Goal: Task Accomplishment & Management: Manage account settings

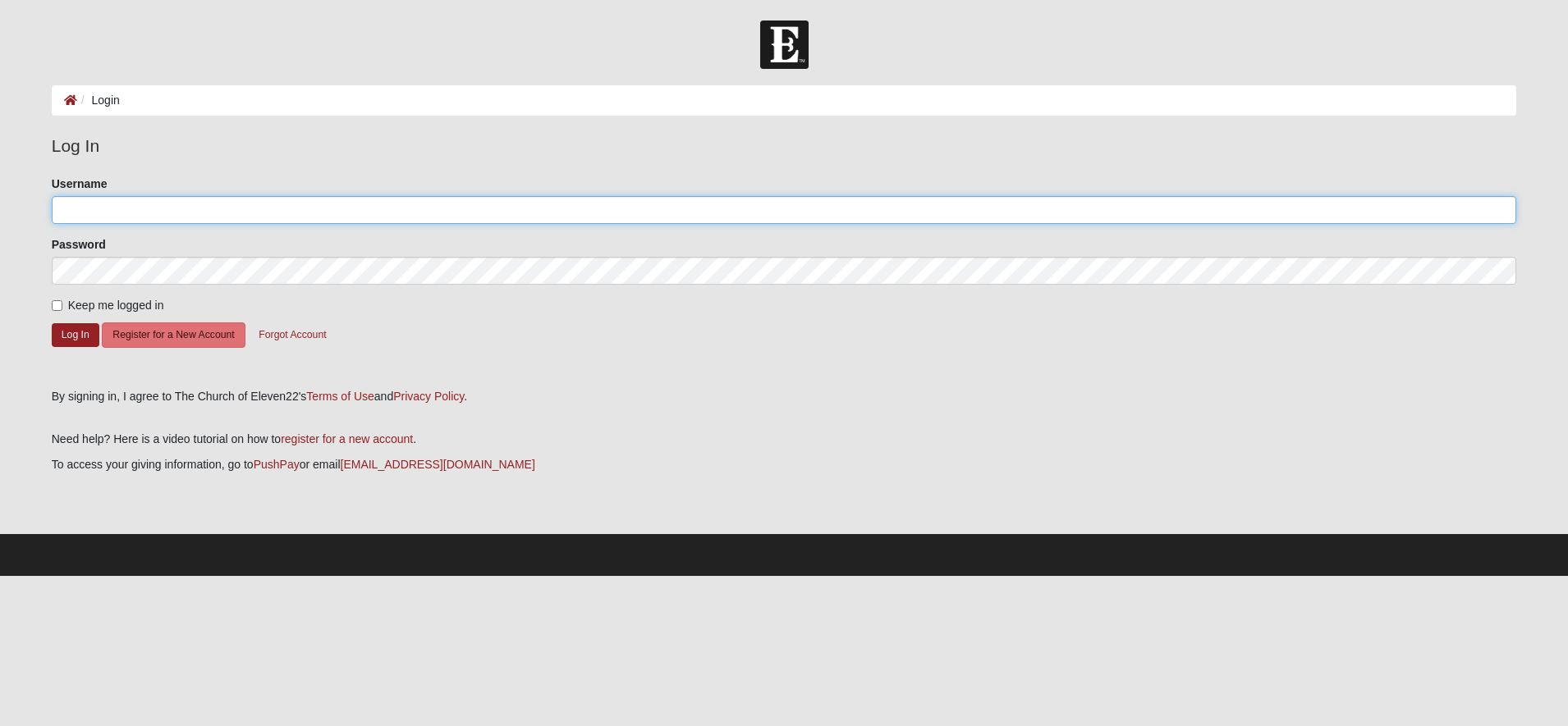
click at [109, 212] on input "Username" at bounding box center [784, 210] width 1465 height 28
type input "jbloom323@yahoo.com"
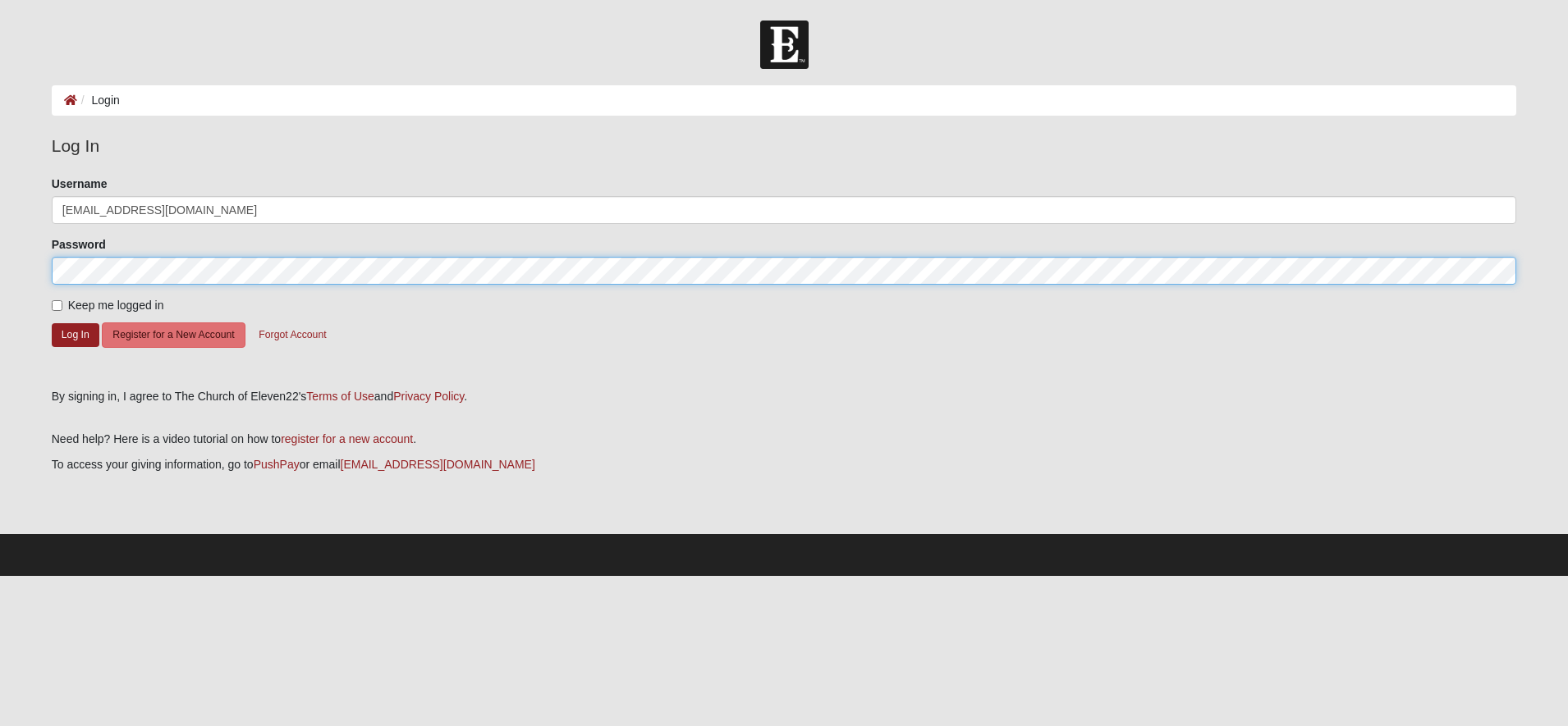
click at [51, 323] on button "Log In" at bounding box center [74, 334] width 47 height 24
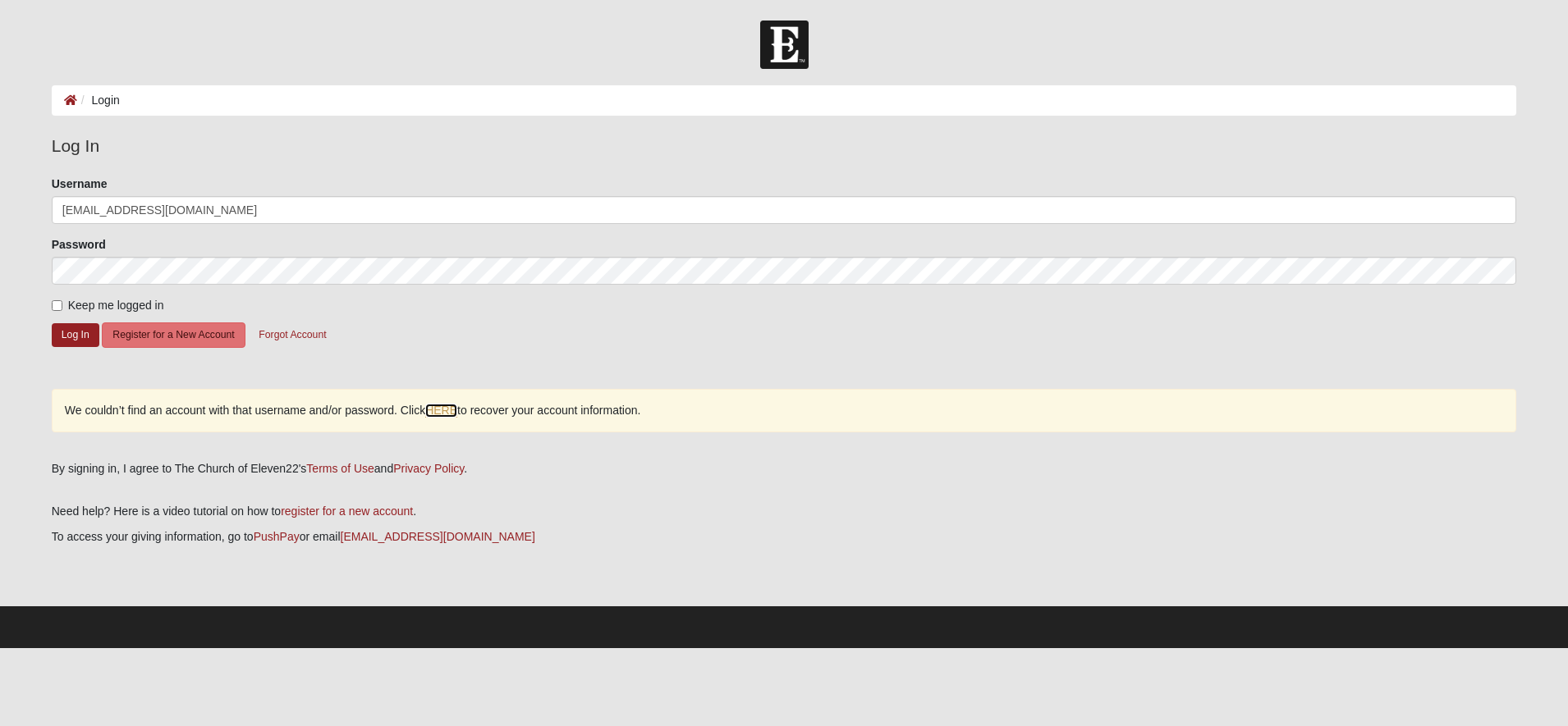
click at [448, 408] on link "HERE" at bounding box center [441, 411] width 32 height 14
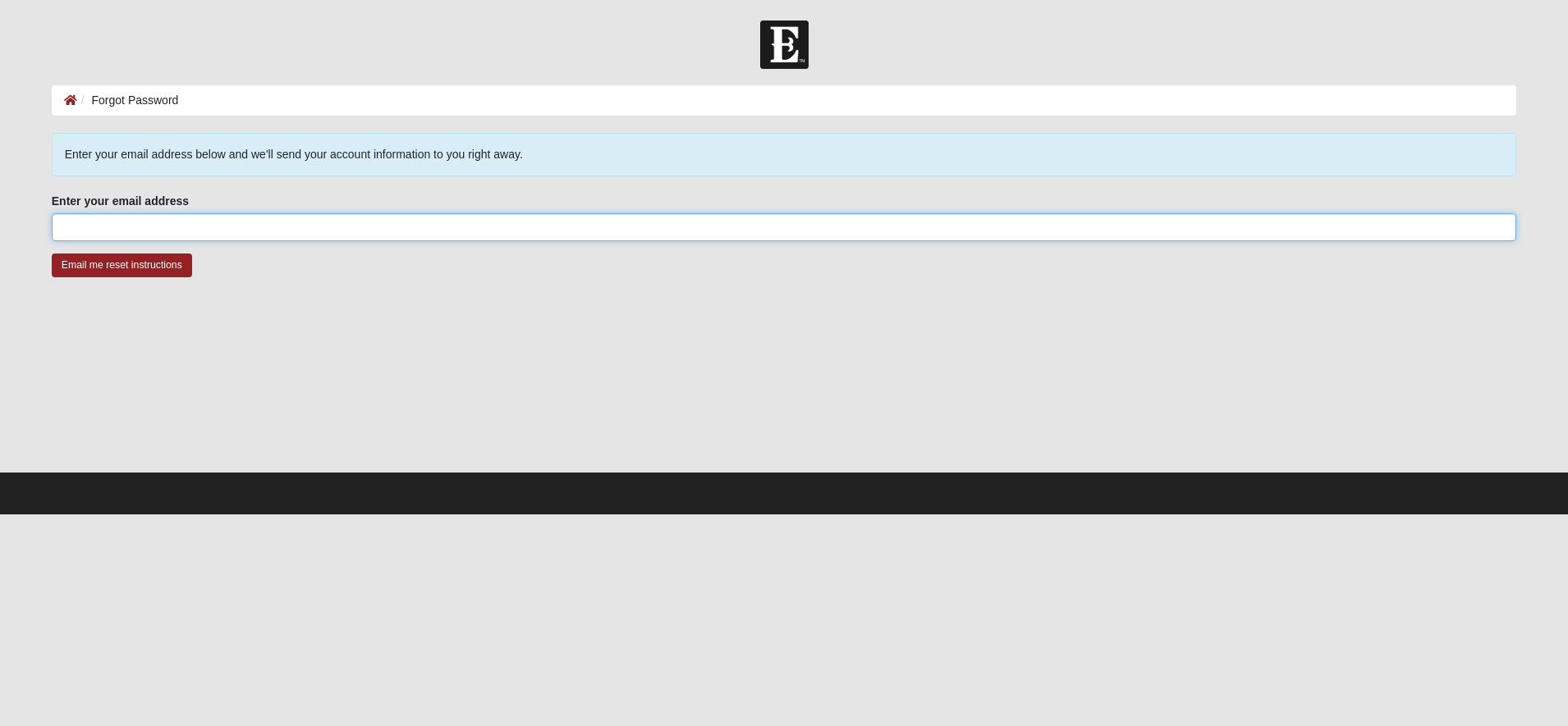
click at [90, 228] on input "Enter your email address" at bounding box center [784, 227] width 1465 height 28
type input "jbloom323@yahoo.com"
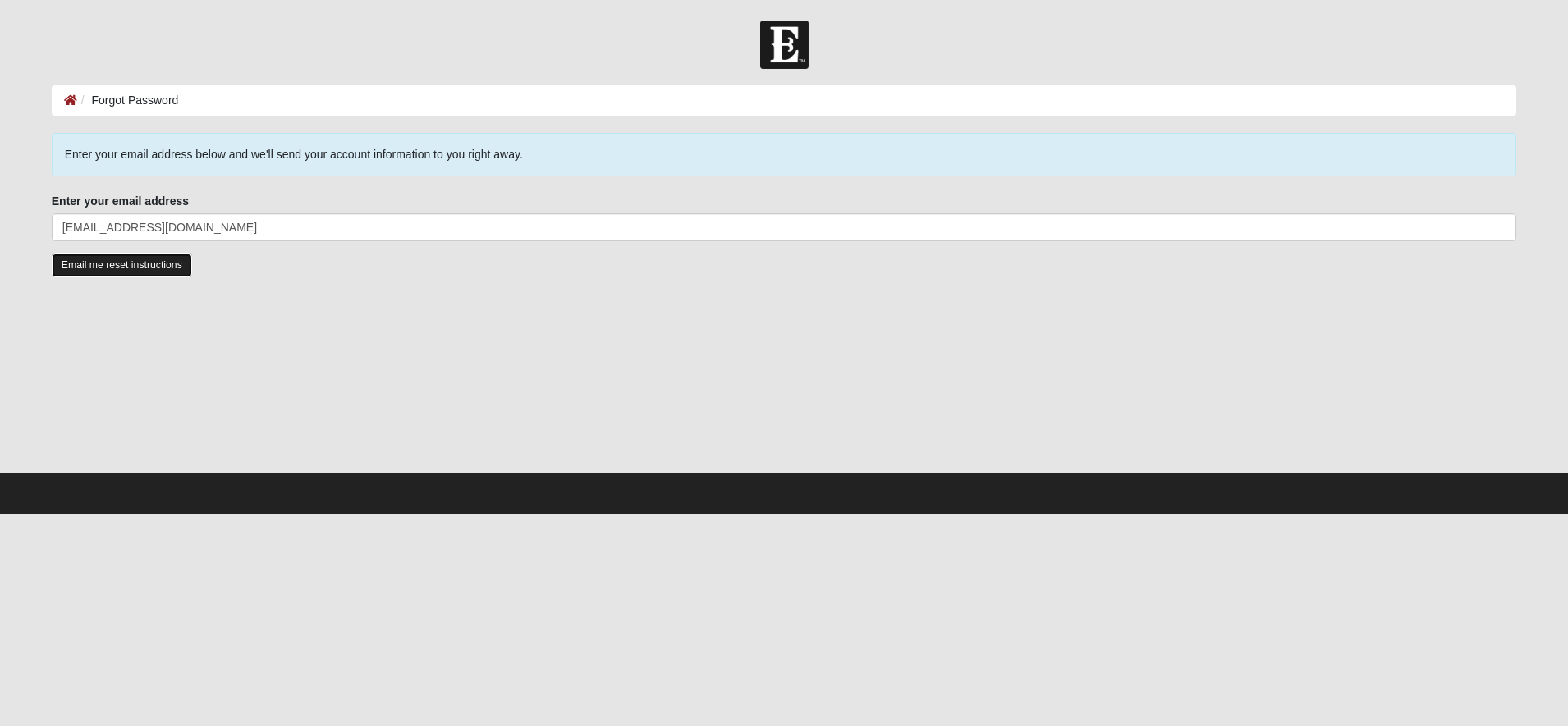
click at [104, 260] on input "Email me reset instructions" at bounding box center [121, 265] width 140 height 24
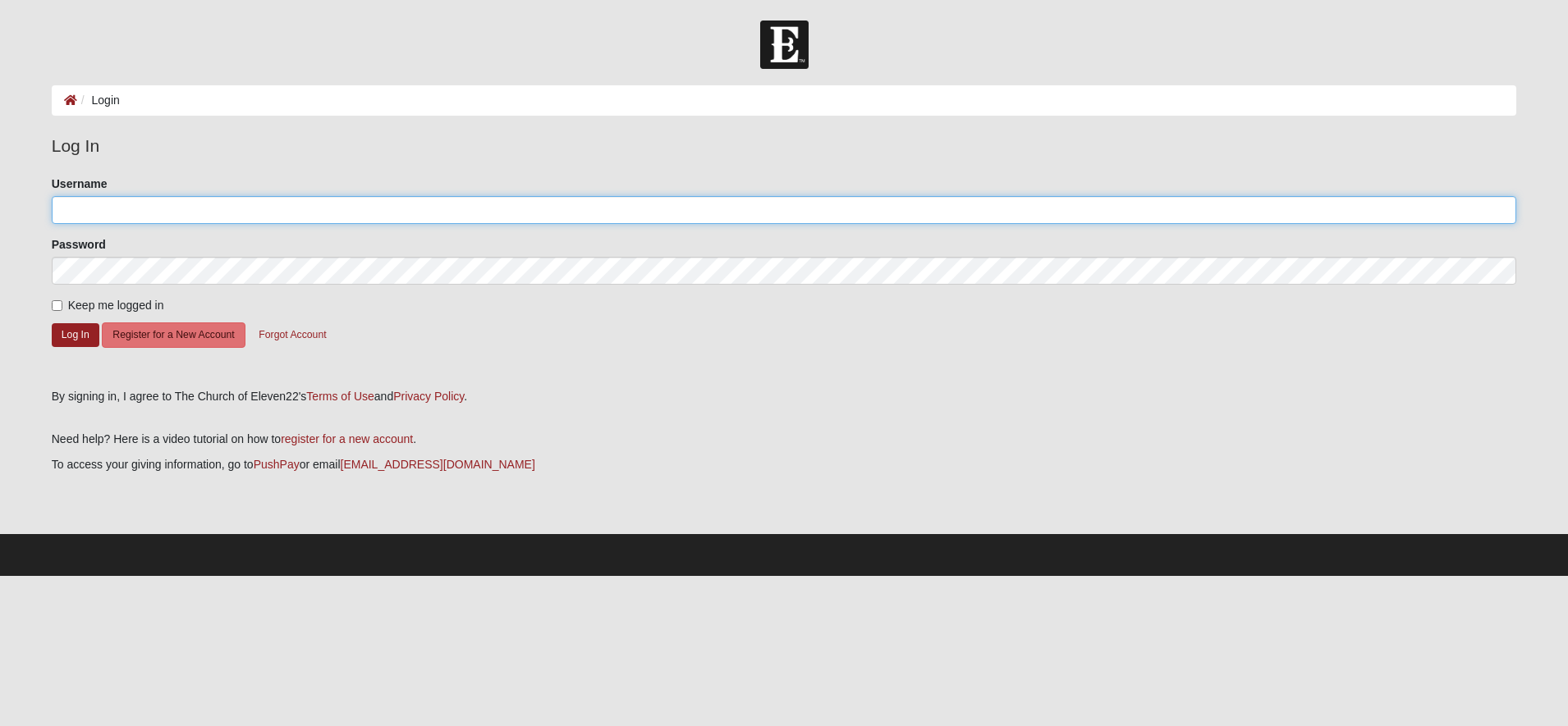
type input "jbloom323"
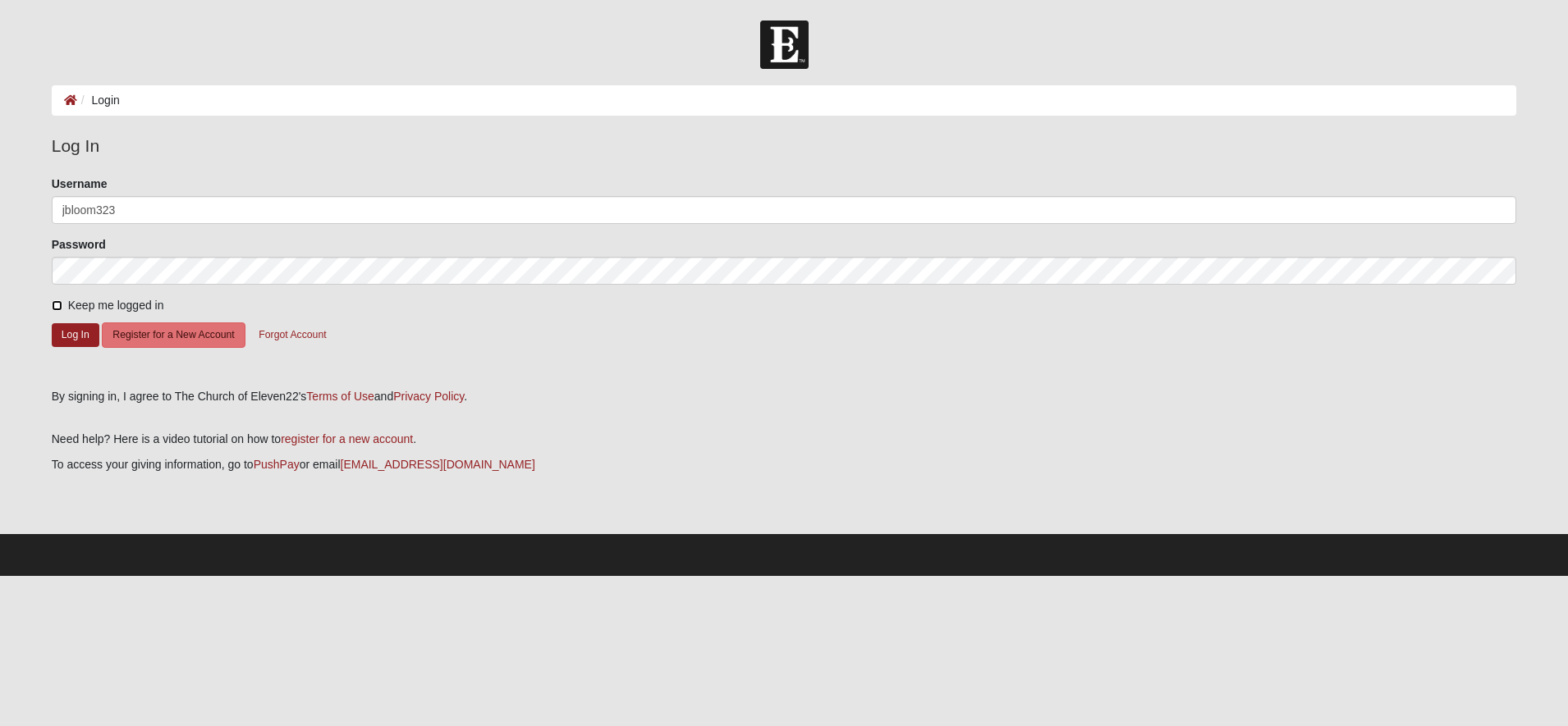
click at [54, 302] on input "Keep me logged in" at bounding box center [56, 305] width 11 height 11
checkbox input "true"
click at [70, 336] on button "Log In" at bounding box center [74, 334] width 47 height 24
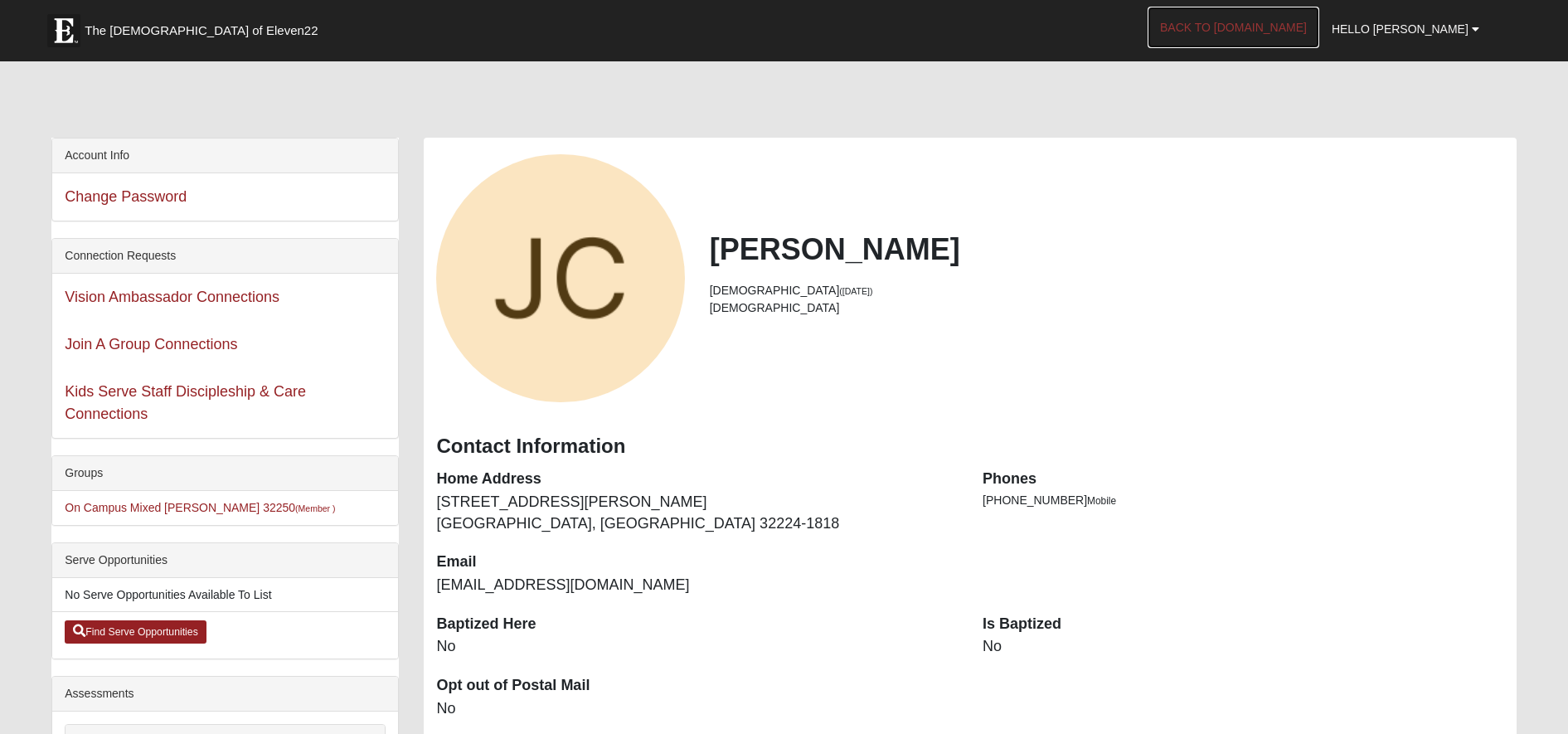
click at [1308, 34] on link "Back to COE22.com" at bounding box center [1234, 27] width 172 height 41
